Goal: Information Seeking & Learning: Compare options

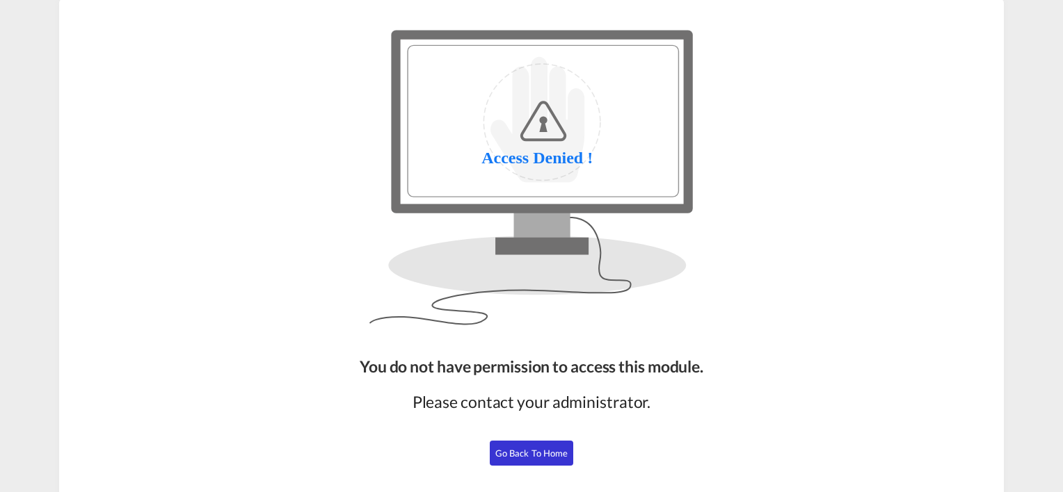
scroll to position [117, 0]
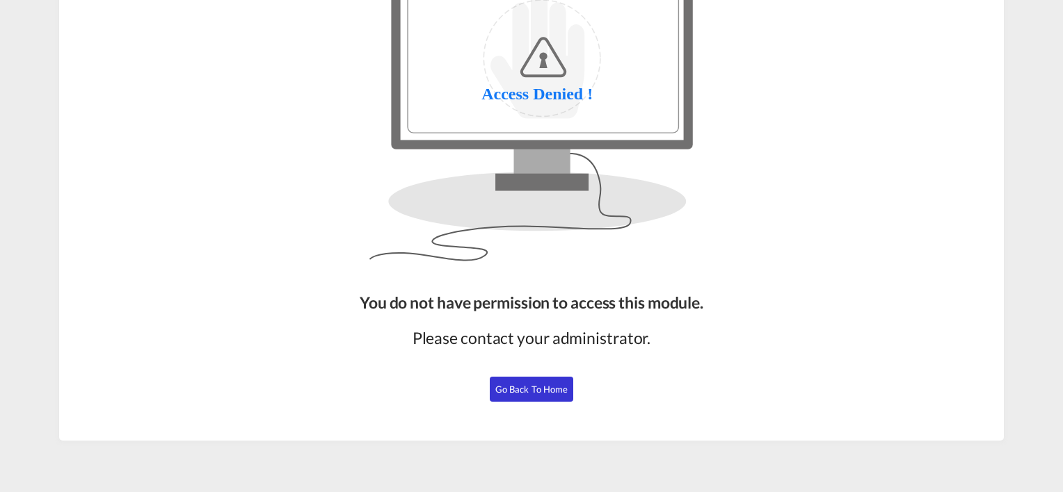
click at [540, 395] on button "Go Back to Home" at bounding box center [531, 389] width 83 height 25
